Goal: Task Accomplishment & Management: Complete application form

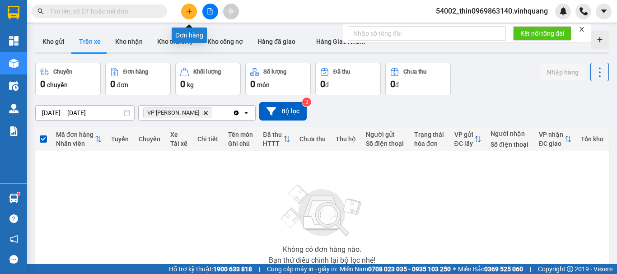
click at [184, 9] on button at bounding box center [189, 12] width 16 height 16
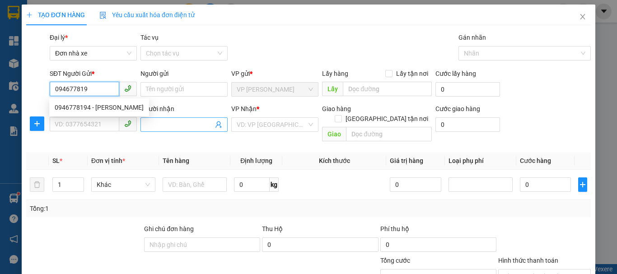
type input "0946778194"
click at [104, 108] on div "0946778194 - [PERSON_NAME]" at bounding box center [99, 108] width 89 height 10
type input "[PERSON_NAME]"
type input "0977545868"
type input "thế"
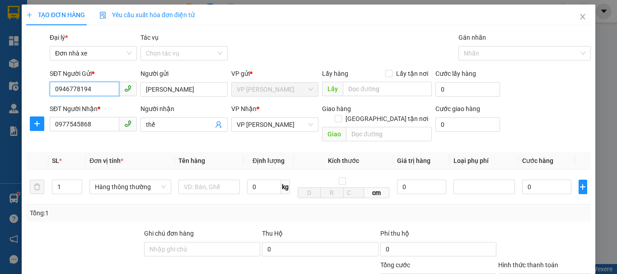
click at [94, 89] on input "0946778194" at bounding box center [85, 89] width 70 height 14
type input "0946778194"
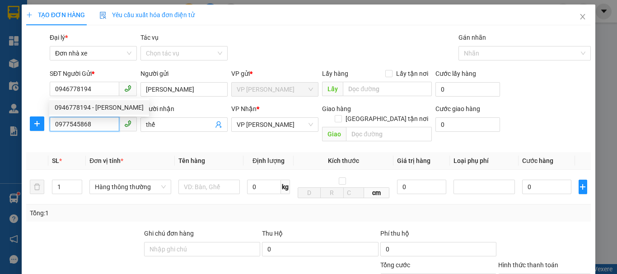
click at [105, 131] on input "0977545868" at bounding box center [85, 124] width 70 height 14
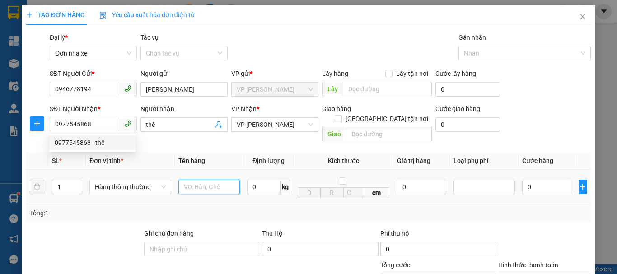
click at [207, 182] on input "text" at bounding box center [209, 187] width 61 height 14
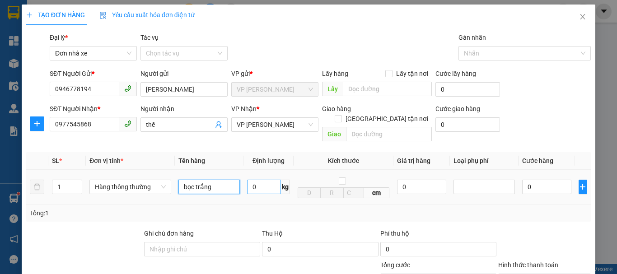
type input "bọc trắng"
click at [276, 181] on input "0" at bounding box center [264, 187] width 34 height 14
type input "7"
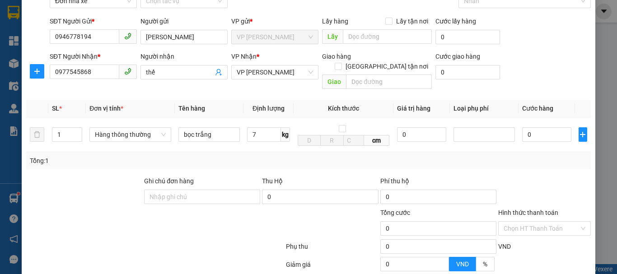
type input "40.000"
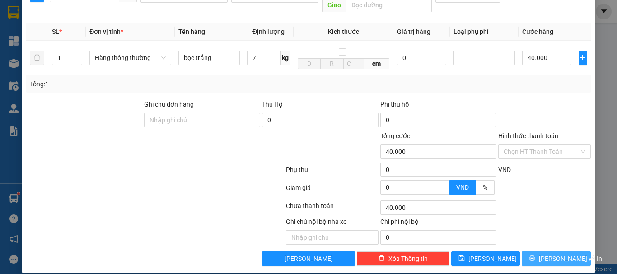
click at [550, 254] on span "[PERSON_NAME] và In" at bounding box center [570, 259] width 63 height 10
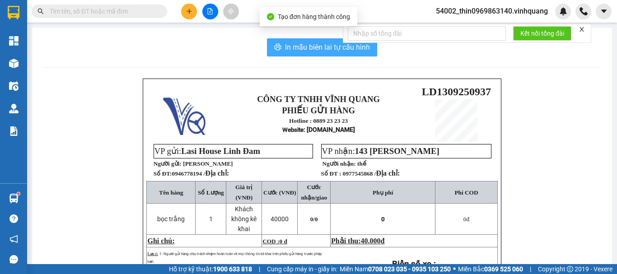
click at [306, 39] on button "In mẫu biên lai tự cấu hình" at bounding box center [322, 47] width 110 height 18
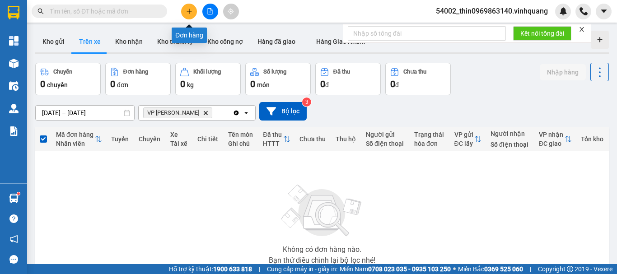
click at [190, 10] on icon "plus" at bounding box center [189, 11] width 6 height 6
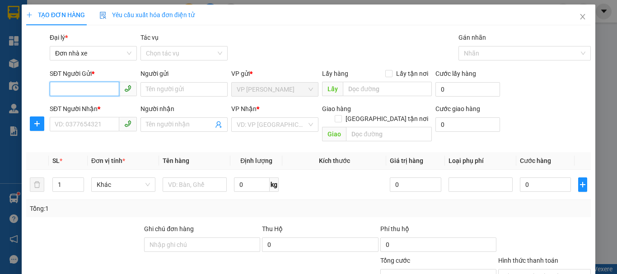
paste input "0946778194"
type input "0946778194"
click at [102, 108] on div "0946778194 - [PERSON_NAME]" at bounding box center [99, 108] width 89 height 10
type input "[PERSON_NAME]"
type input "0977545868"
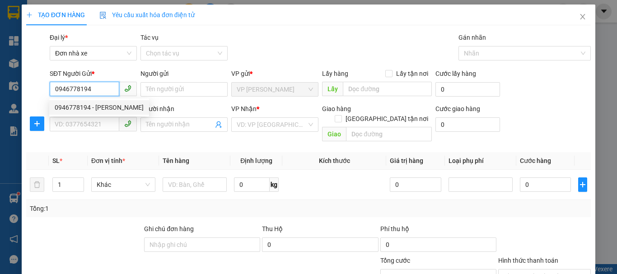
type input "thế"
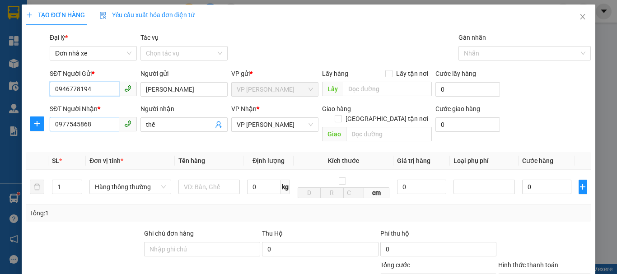
type input "0946778194"
click at [100, 122] on input "0977545868" at bounding box center [85, 124] width 70 height 14
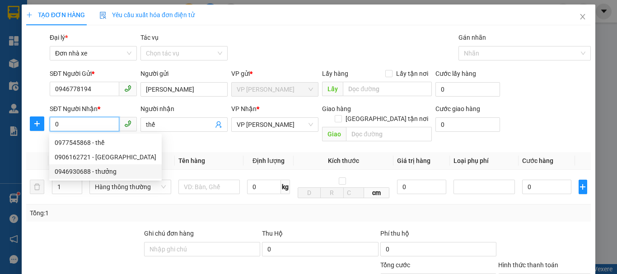
click at [99, 168] on div "0946930688 - thưởng" at bounding box center [106, 172] width 102 height 10
type input "0946930688"
type input "thưởng"
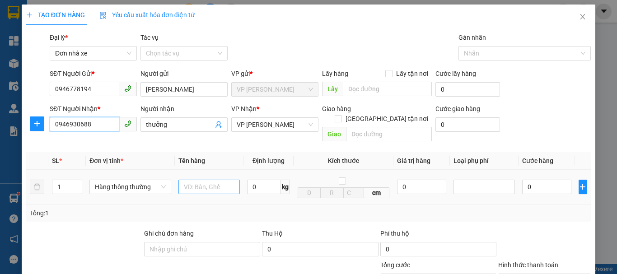
type input "0946930688"
click at [195, 183] on input "text" at bounding box center [209, 187] width 61 height 14
type input "bọc nâu nặng"
click at [256, 180] on input "0" at bounding box center [264, 187] width 34 height 14
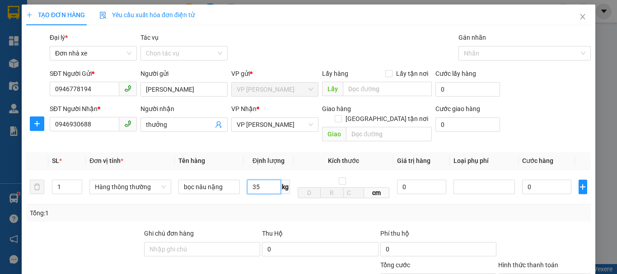
scroll to position [129, 0]
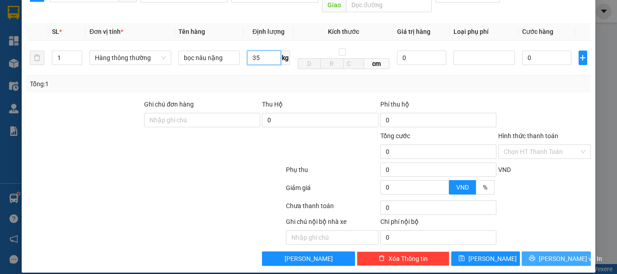
type input "35"
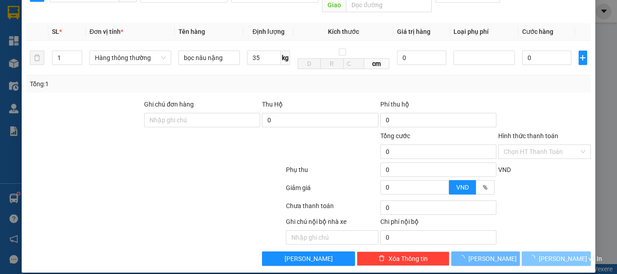
click at [565, 254] on span "[PERSON_NAME] và In" at bounding box center [570, 259] width 63 height 10
type input "70.000"
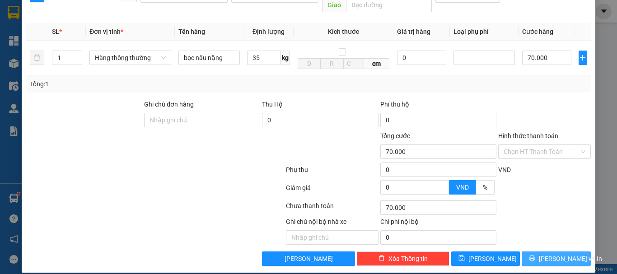
click at [563, 254] on span "[PERSON_NAME] và In" at bounding box center [570, 259] width 63 height 10
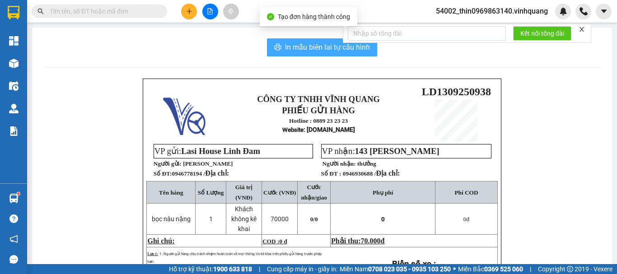
click at [300, 53] on button "In mẫu biên lai tự cấu hình" at bounding box center [322, 47] width 110 height 18
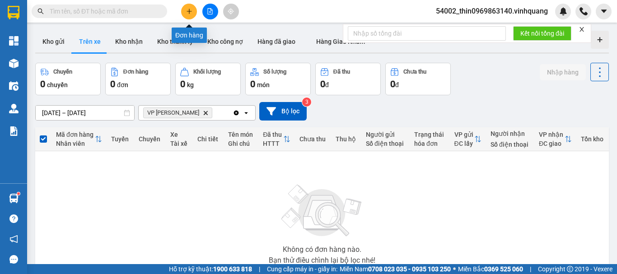
click at [188, 11] on icon "plus" at bounding box center [189, 11] width 6 height 6
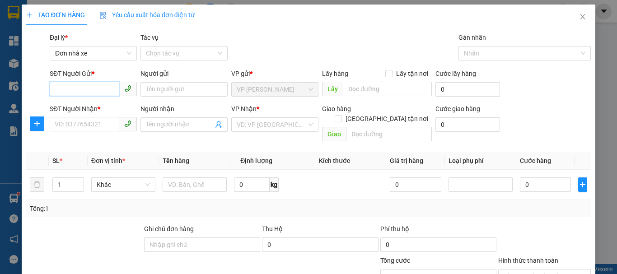
click at [99, 93] on input "SĐT Người Gửi *" at bounding box center [85, 89] width 70 height 14
paste input "0946778194"
type input "0946778194"
click at [100, 108] on div "0946778194 - [PERSON_NAME]" at bounding box center [99, 108] width 89 height 10
type input "[PERSON_NAME]"
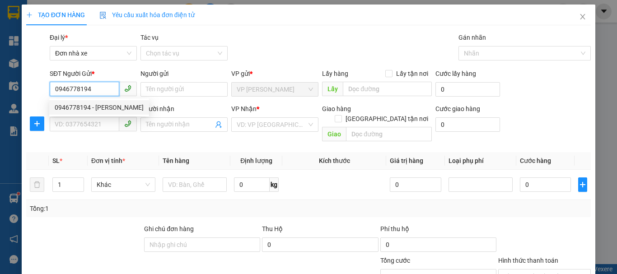
type input "0946930688"
type input "thưởng"
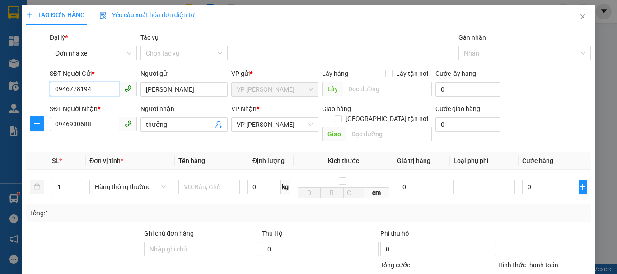
type input "0946778194"
click at [104, 126] on input "0946930688" at bounding box center [85, 124] width 70 height 14
type input "0975164102"
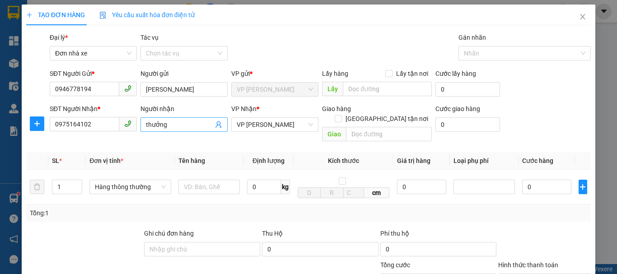
click at [172, 129] on input "thưởng" at bounding box center [179, 125] width 67 height 10
type input "[PERSON_NAME]"
click at [199, 180] on input "text" at bounding box center [209, 187] width 61 height 14
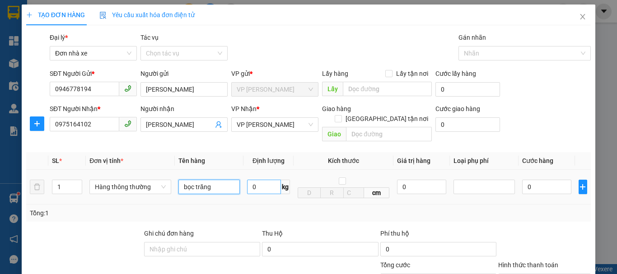
type input "bọc trăng"
click at [264, 180] on input "0" at bounding box center [264, 187] width 34 height 14
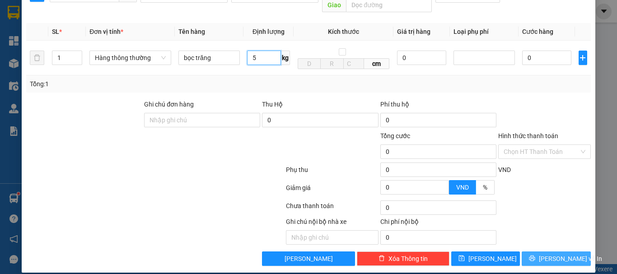
type input "5"
click at [540, 252] on button "[PERSON_NAME] và In" at bounding box center [556, 259] width 69 height 14
type input "30.000"
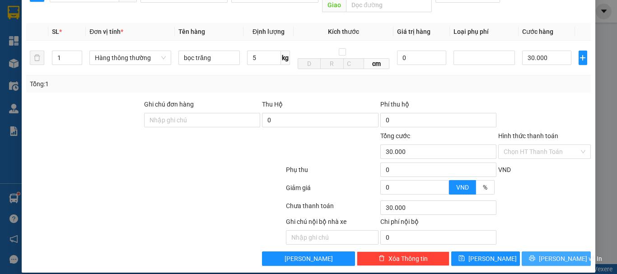
click at [542, 252] on button "[PERSON_NAME] và In" at bounding box center [556, 259] width 69 height 14
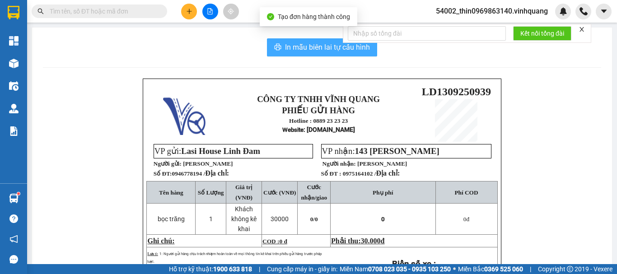
click at [292, 52] on span "In mẫu biên lai tự cấu hình" at bounding box center [327, 47] width 85 height 11
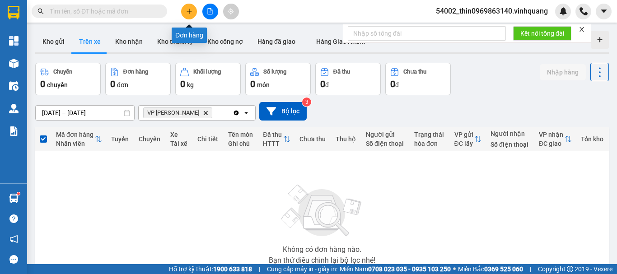
click at [188, 9] on icon "plus" at bounding box center [189, 11] width 6 height 6
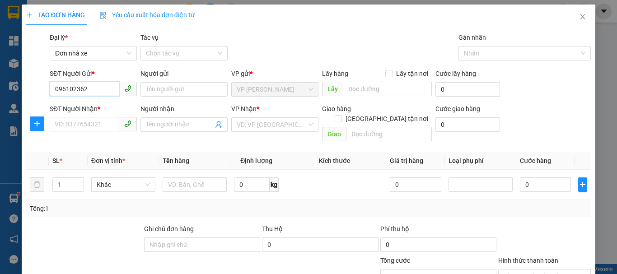
type input "0961023622"
click at [99, 108] on div "0961023622 - THUỶ" at bounding box center [92, 108] width 75 height 10
type input "THUỶ"
type input "0946930688"
type input "thưởng"
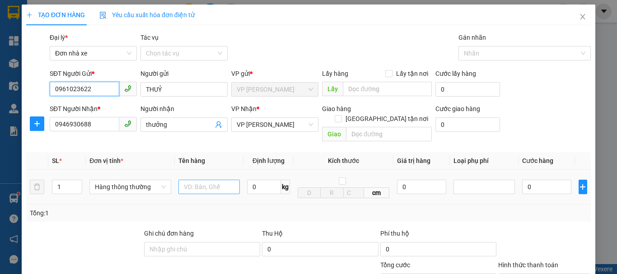
type input "0961023622"
click at [202, 180] on input "text" at bounding box center [209, 187] width 61 height 14
type input "bọc ghi to"
click at [264, 180] on input "0" at bounding box center [264, 187] width 34 height 14
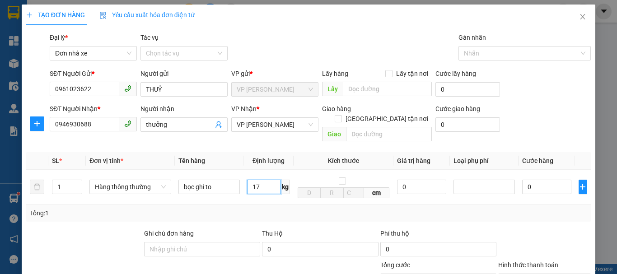
type input "17"
type input "50.000"
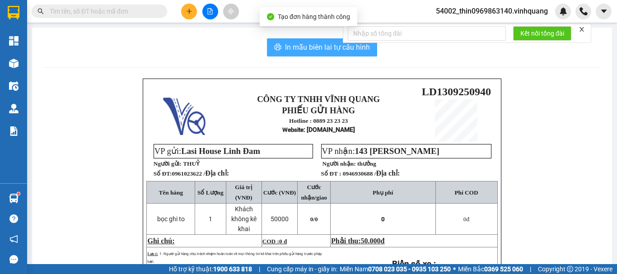
click at [315, 42] on span "In mẫu biên lai tự cấu hình" at bounding box center [327, 47] width 85 height 11
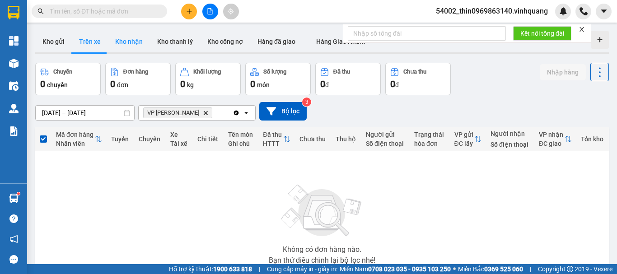
click at [137, 40] on button "Kho nhận" at bounding box center [129, 42] width 42 height 22
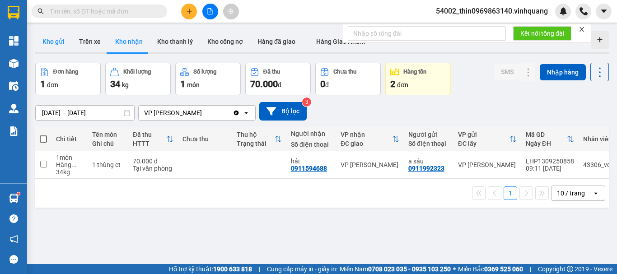
click at [55, 41] on button "Kho gửi" at bounding box center [53, 42] width 37 height 22
